Goal: Obtain resource: Obtain resource

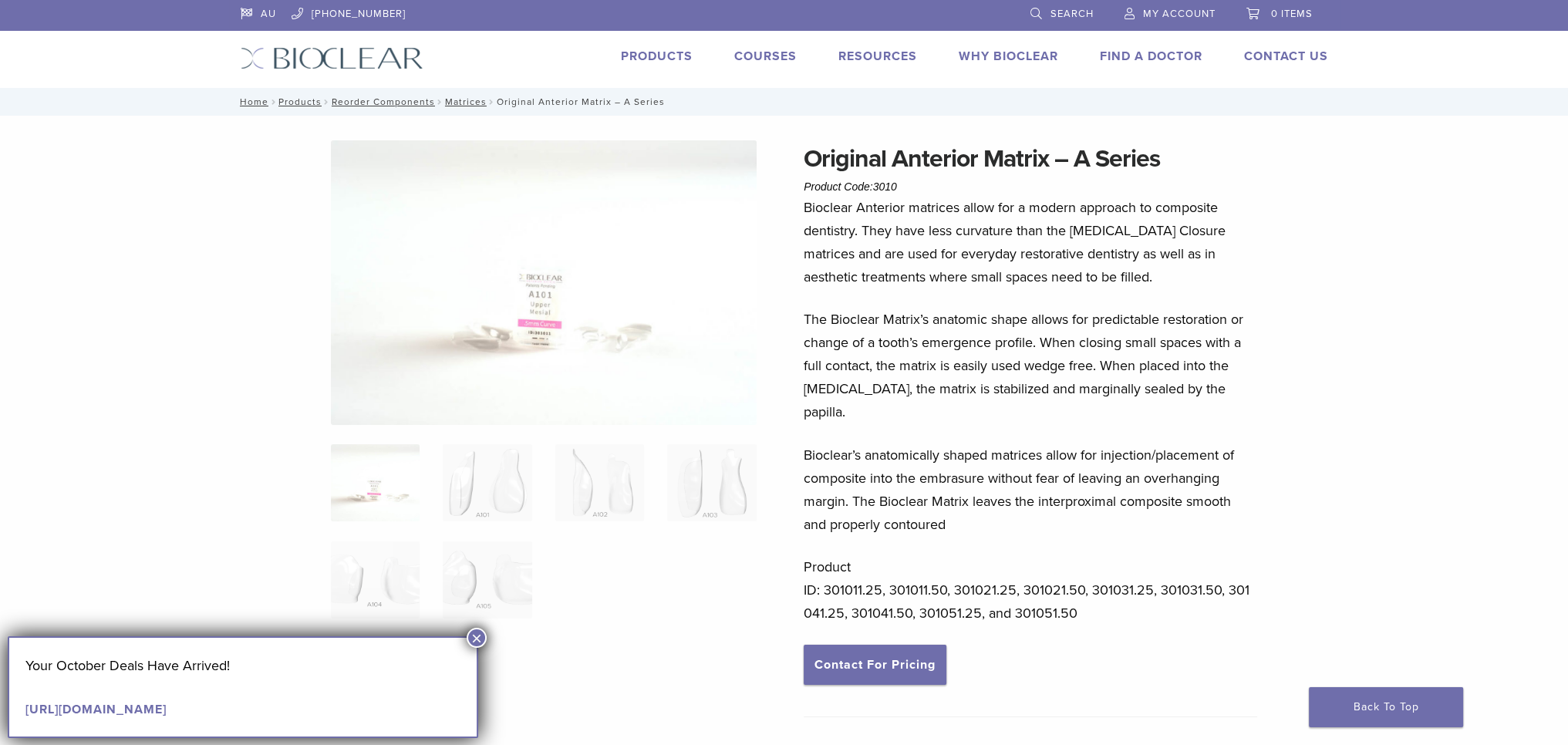
click at [677, 57] on link "Products" at bounding box center [656, 56] width 72 height 16
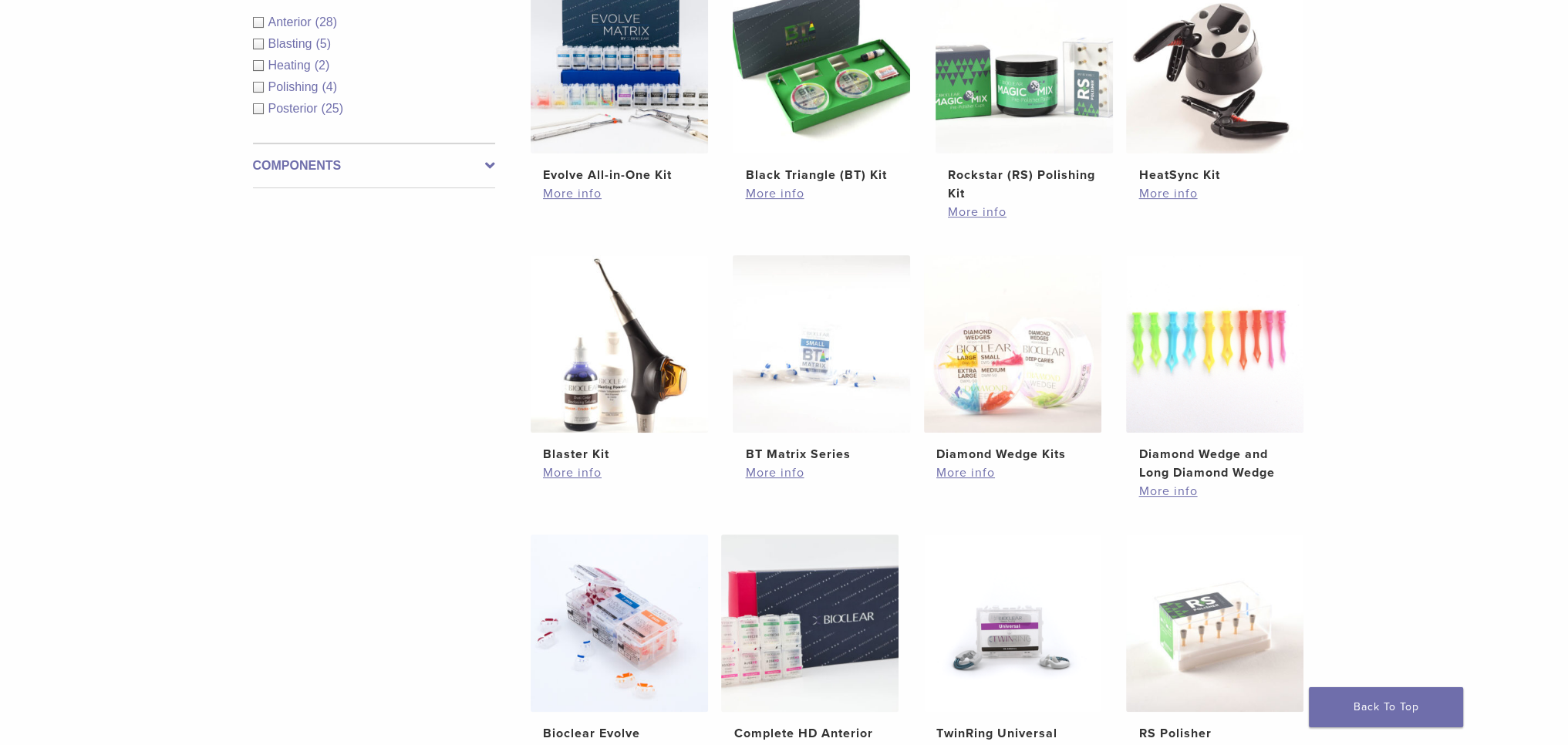
scroll to position [617, 0]
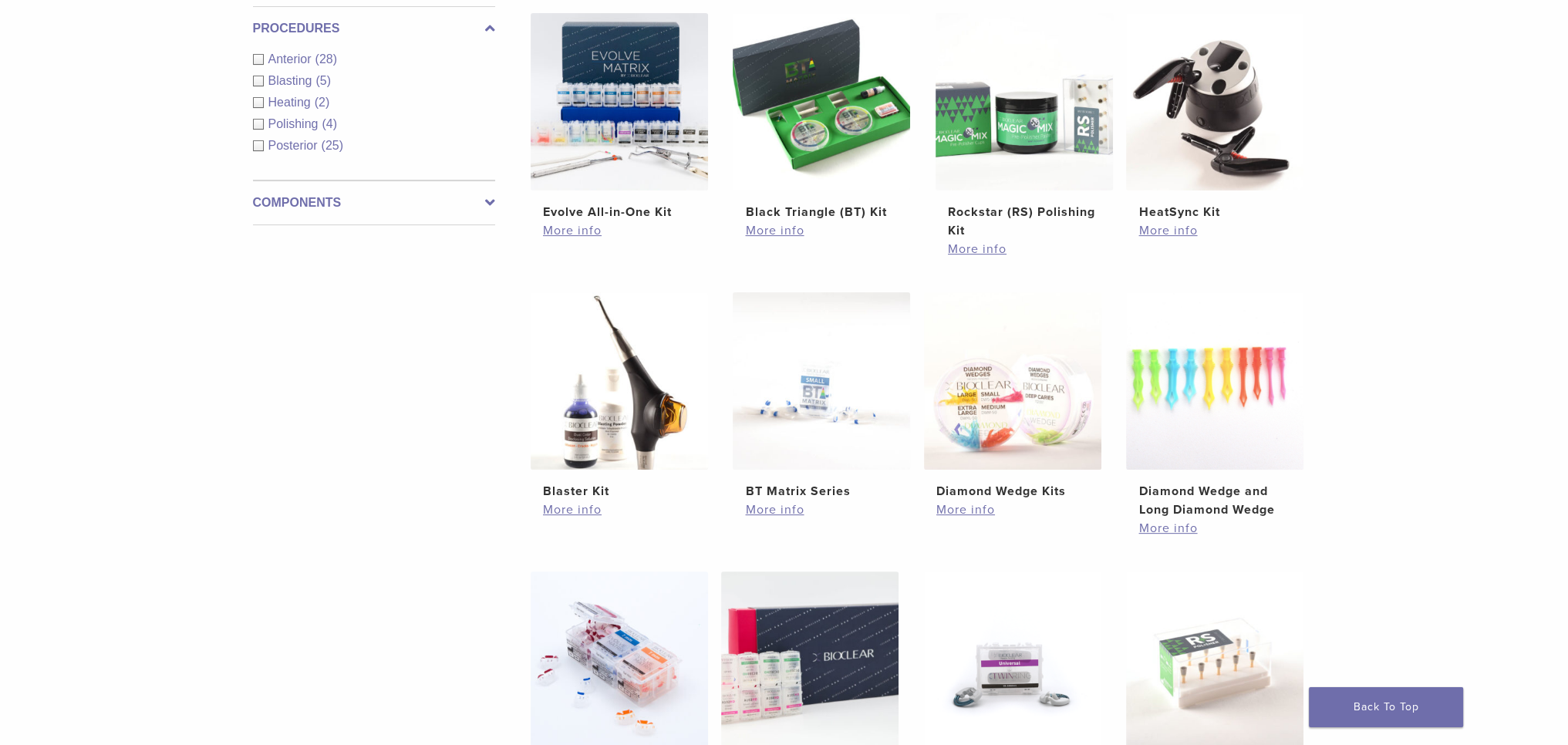
click at [266, 60] on div "Anterior (28)" at bounding box center [374, 60] width 242 height 19
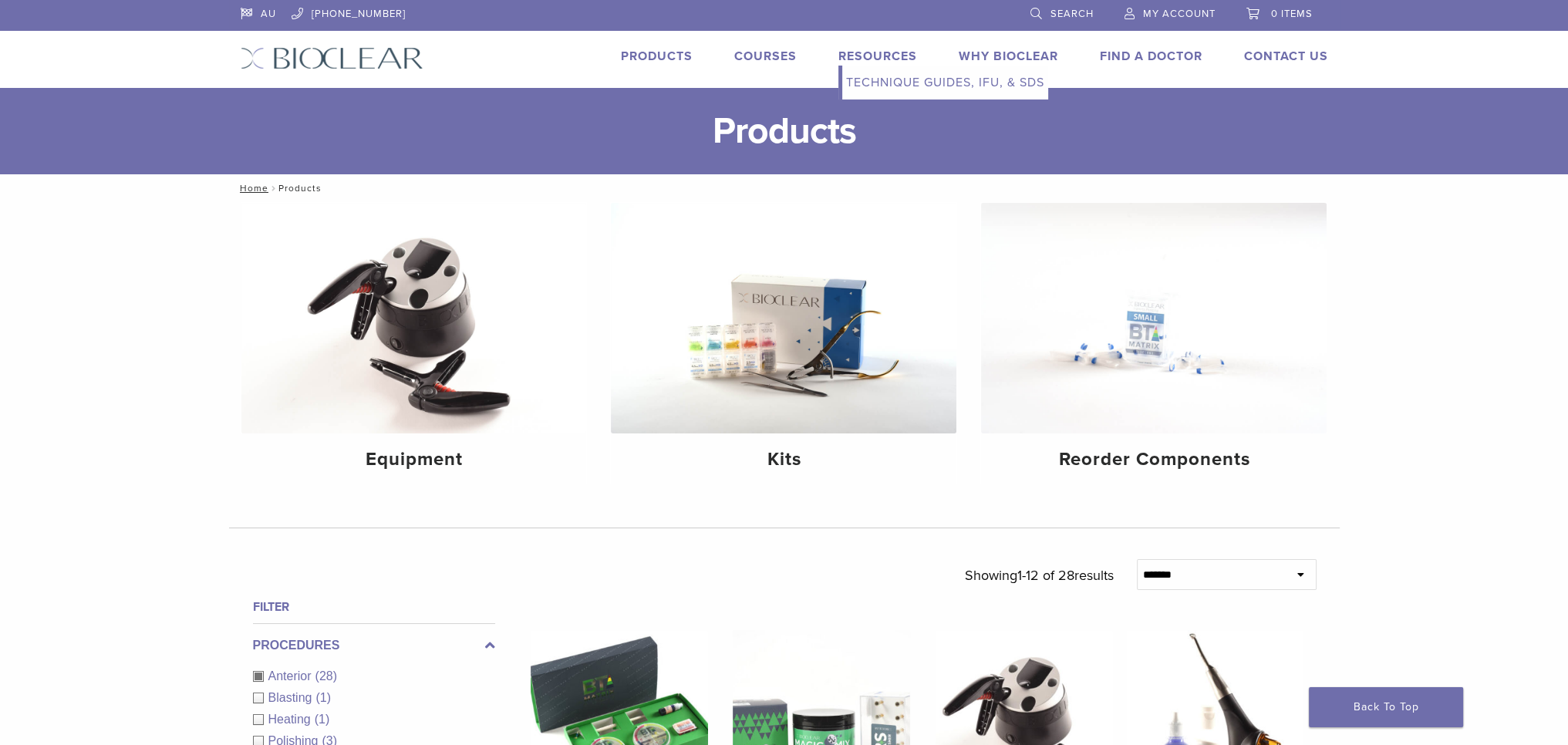
click at [888, 78] on link "Technique Guides, IFU, & SDS" at bounding box center [945, 82] width 206 height 33
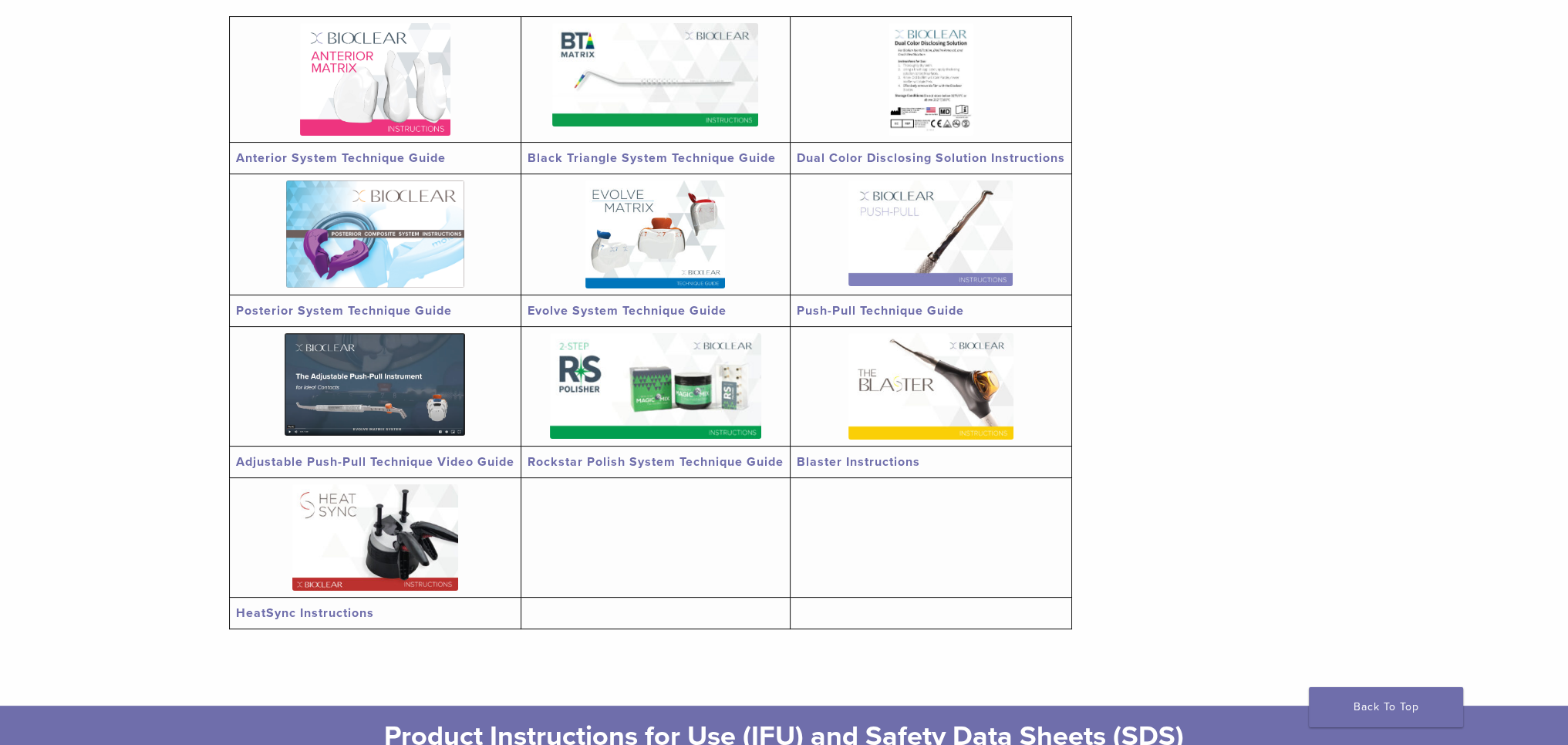
scroll to position [309, 0]
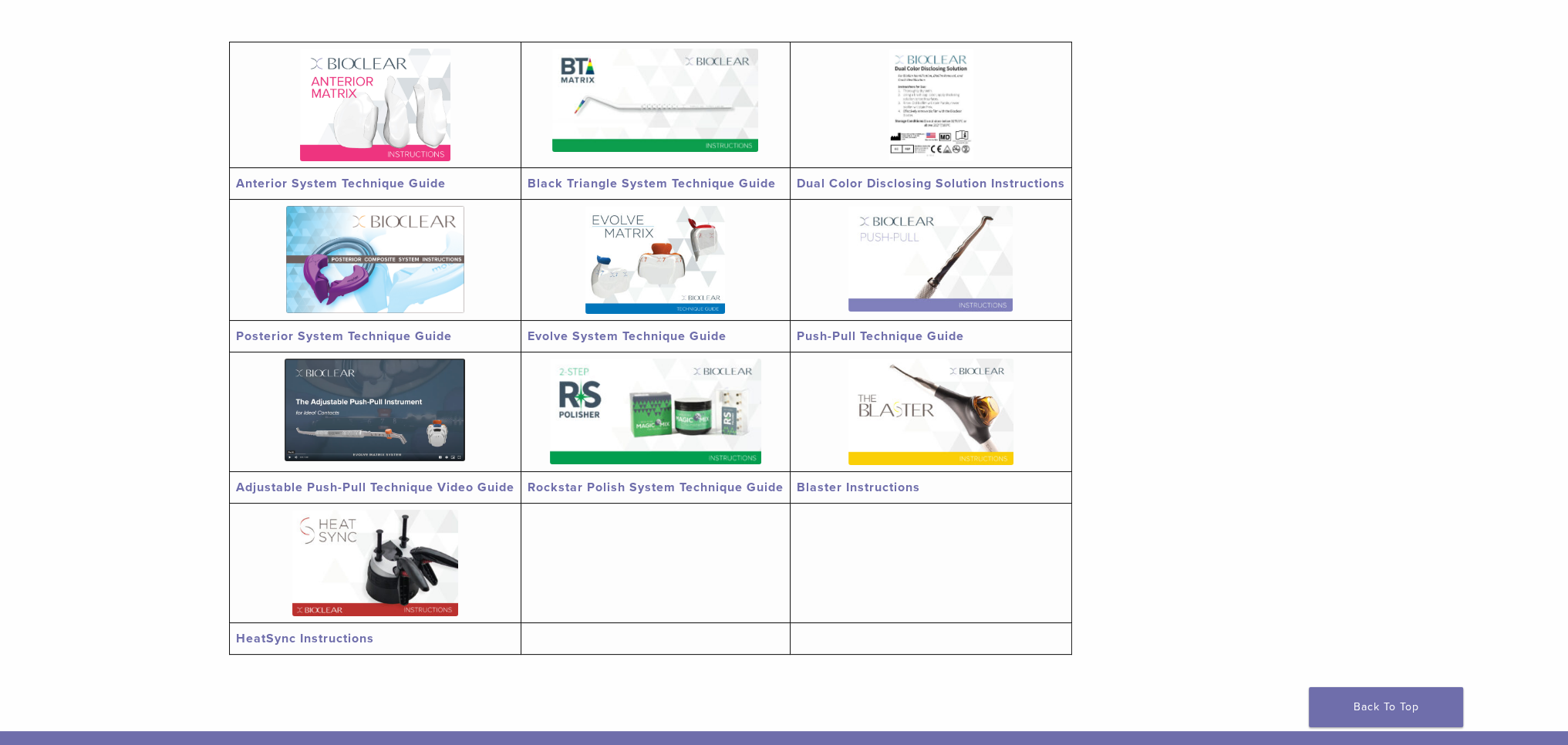
click at [413, 115] on img at bounding box center [375, 104] width 151 height 113
